Goal: Information Seeking & Learning: Learn about a topic

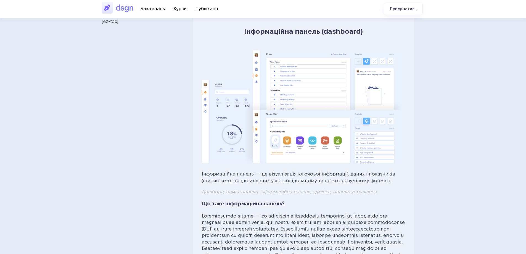
drag, startPoint x: 412, startPoint y: 172, endPoint x: 413, endPoint y: 166, distance: 5.6
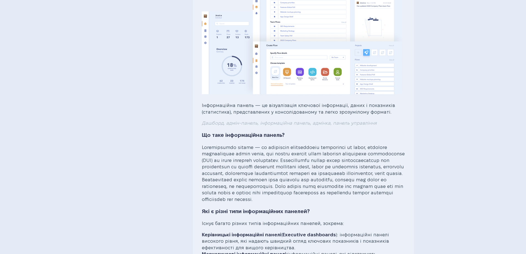
scroll to position [83, 0]
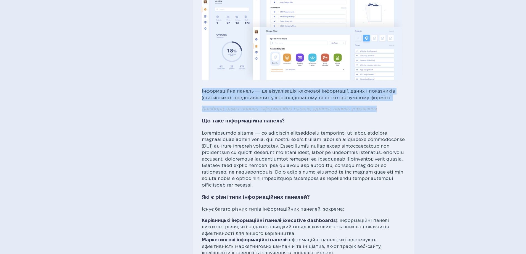
drag, startPoint x: 202, startPoint y: 90, endPoint x: 385, endPoint y: 112, distance: 184.6
copy div "Інформаційна панель — це візуалізація ключової інформації, даних і показників (…"
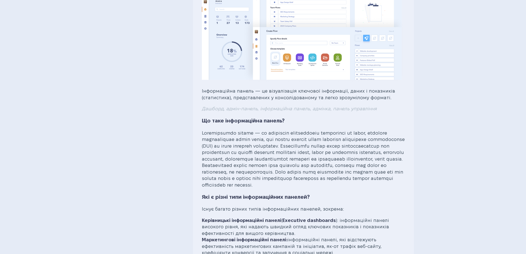
drag, startPoint x: 378, startPoint y: 163, endPoint x: 304, endPoint y: 147, distance: 75.4
click at [375, 163] on p at bounding box center [303, 159] width 203 height 59
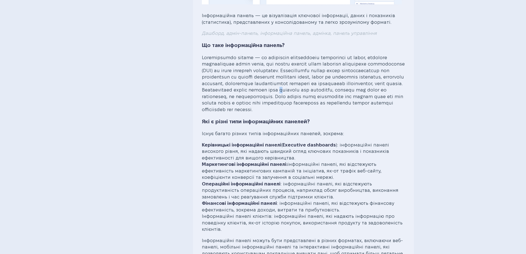
scroll to position [166, 0]
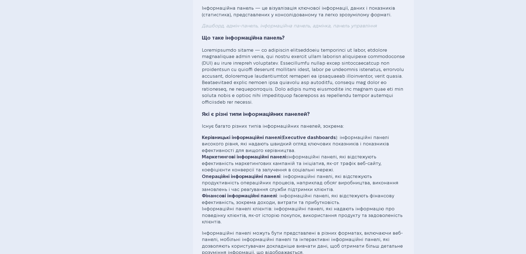
click at [204, 50] on p at bounding box center [303, 76] width 203 height 59
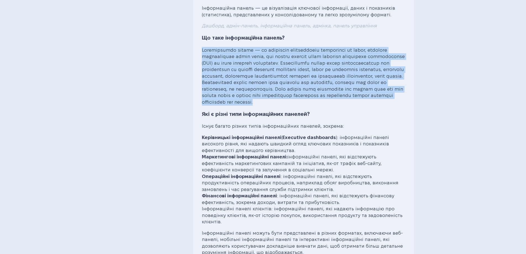
drag, startPoint x: 202, startPoint y: 50, endPoint x: 342, endPoint y: 101, distance: 149.6
click at [342, 101] on p at bounding box center [303, 76] width 203 height 59
copy p "Loremipsumdo sitame — co adipiscin elitseddoeiu temporinci ut labor, etdolore m…"
